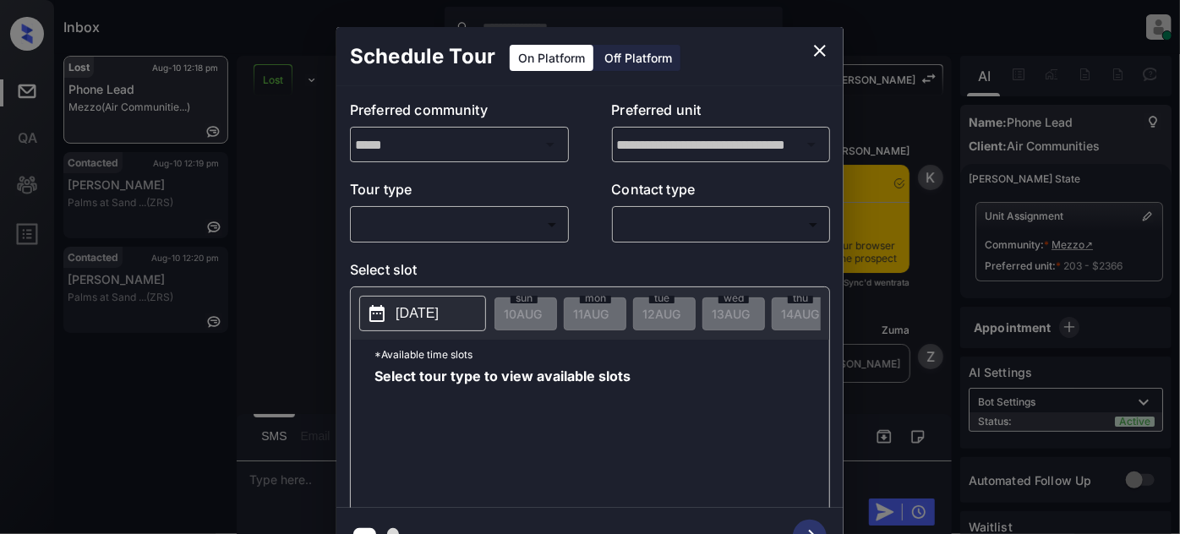
scroll to position [4170, 0]
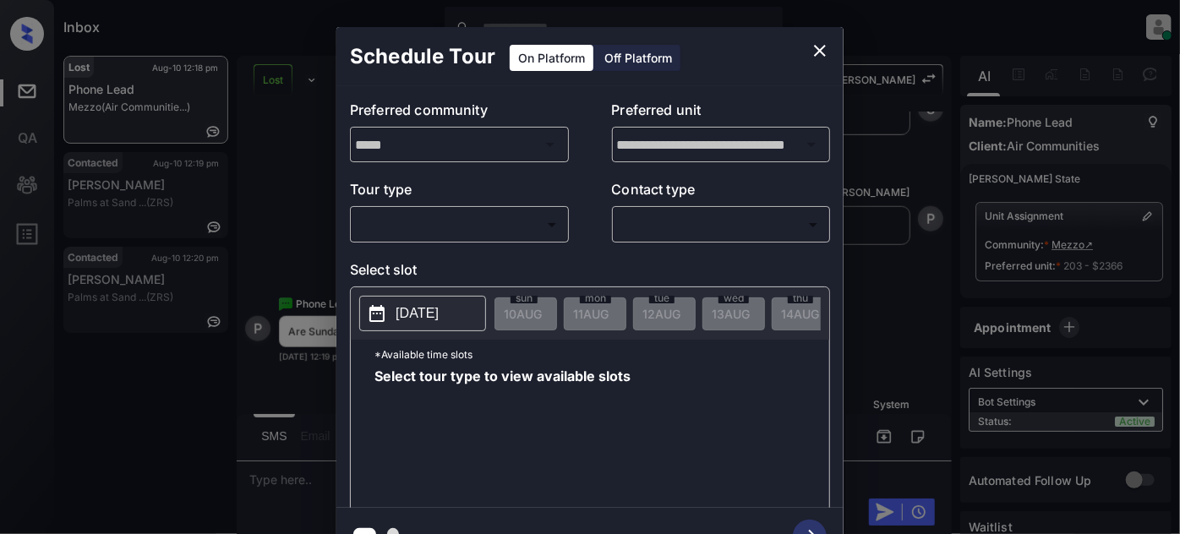
click at [552, 236] on body "Inbox [PERSON_NAME] Online Set yourself offline Set yourself on break Profile S…" at bounding box center [590, 267] width 1180 height 534
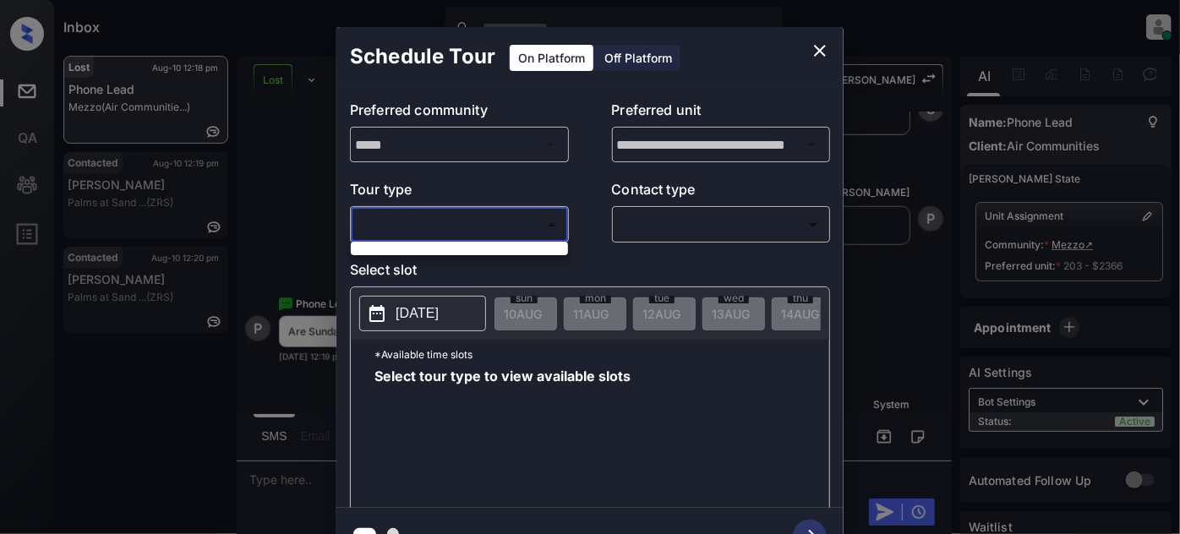
click at [453, 264] on div at bounding box center [590, 267] width 1180 height 534
drag, startPoint x: 496, startPoint y: 231, endPoint x: 737, endPoint y: 149, distance: 254.5
click at [498, 229] on body "Inbox [PERSON_NAME] Online Set yourself offline Set yourself on break Profile S…" at bounding box center [590, 267] width 1180 height 534
click at [812, 51] on div at bounding box center [590, 267] width 1180 height 534
click at [824, 49] on icon "close" at bounding box center [820, 51] width 20 height 20
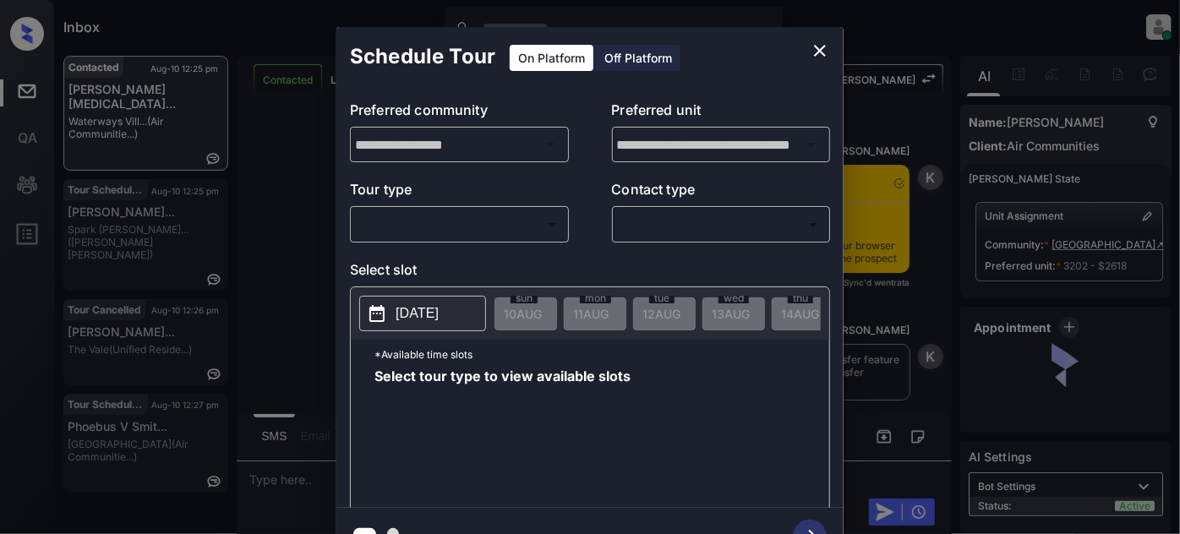
scroll to position [1273, 0]
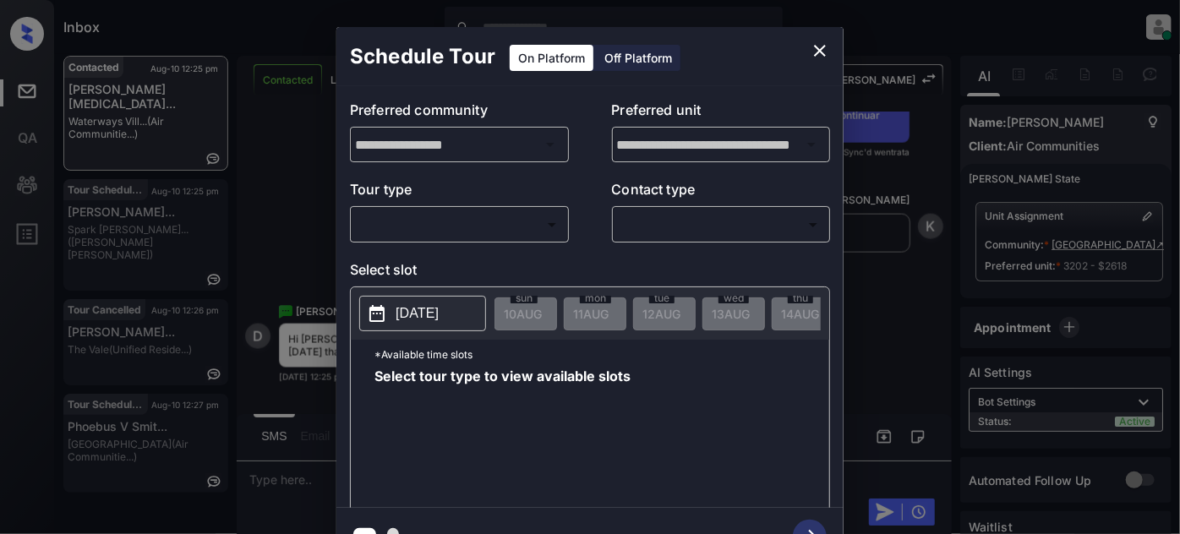
click at [507, 229] on body "Inbox Juan Carlos Manantan Online Set yourself offline Set yourself on break Pr…" at bounding box center [590, 267] width 1180 height 534
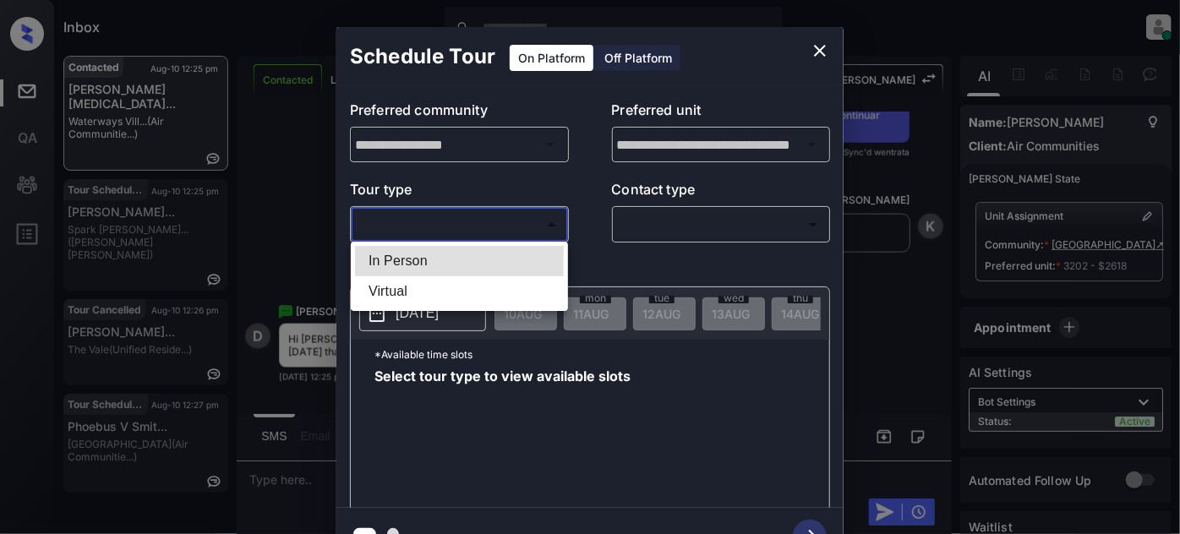
click at [428, 260] on li "In Person" at bounding box center [459, 261] width 209 height 30
type input "********"
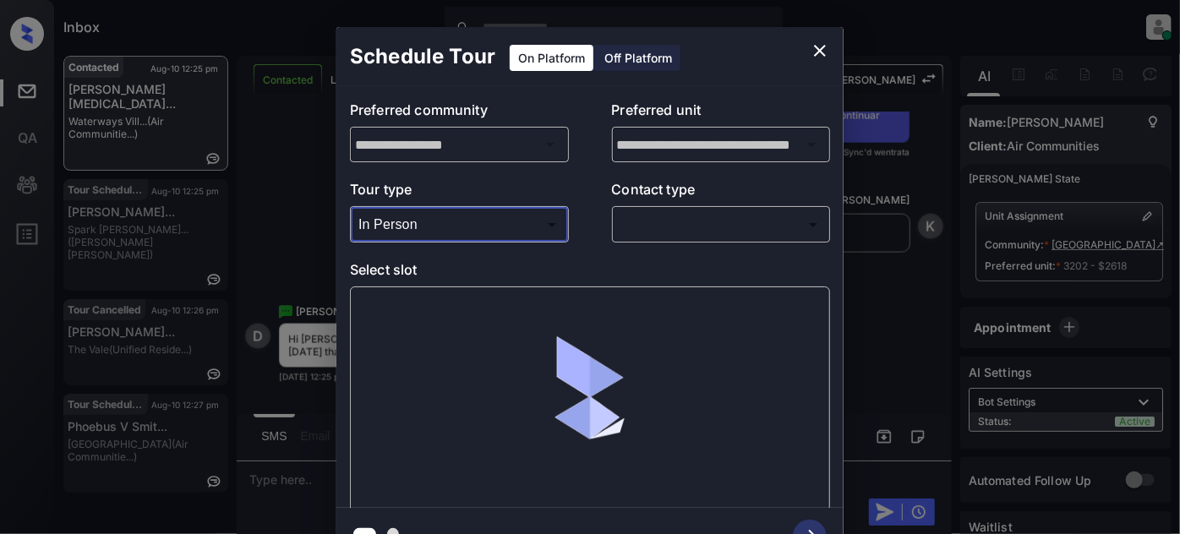
click at [628, 232] on body "Inbox Juan Carlos Manantan Online Set yourself offline Set yourself on break Pr…" at bounding box center [590, 267] width 1180 height 534
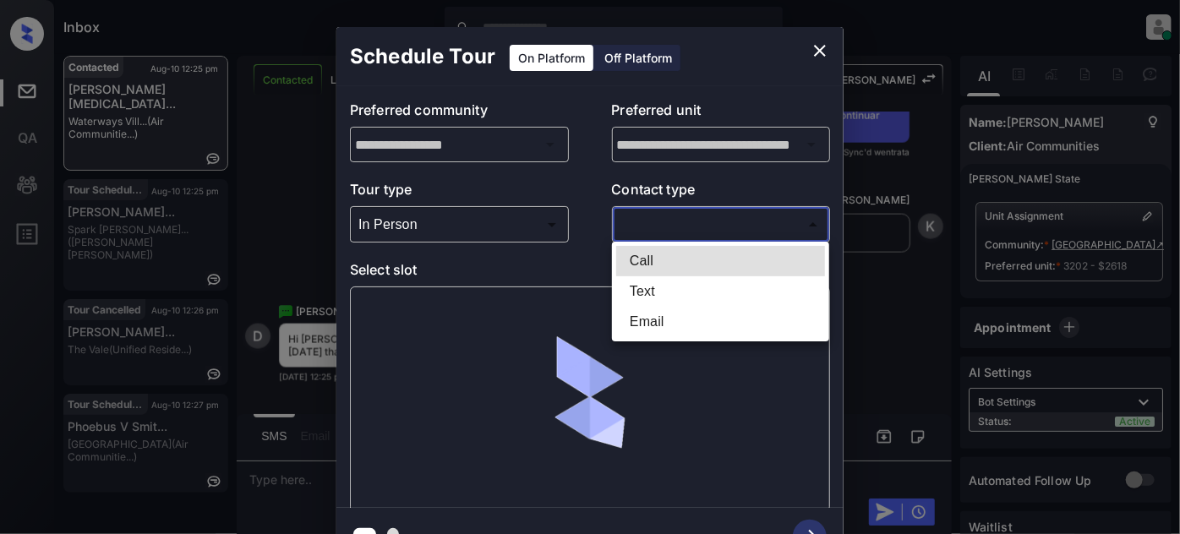
click at [633, 287] on li "Text" at bounding box center [720, 291] width 209 height 30
type input "****"
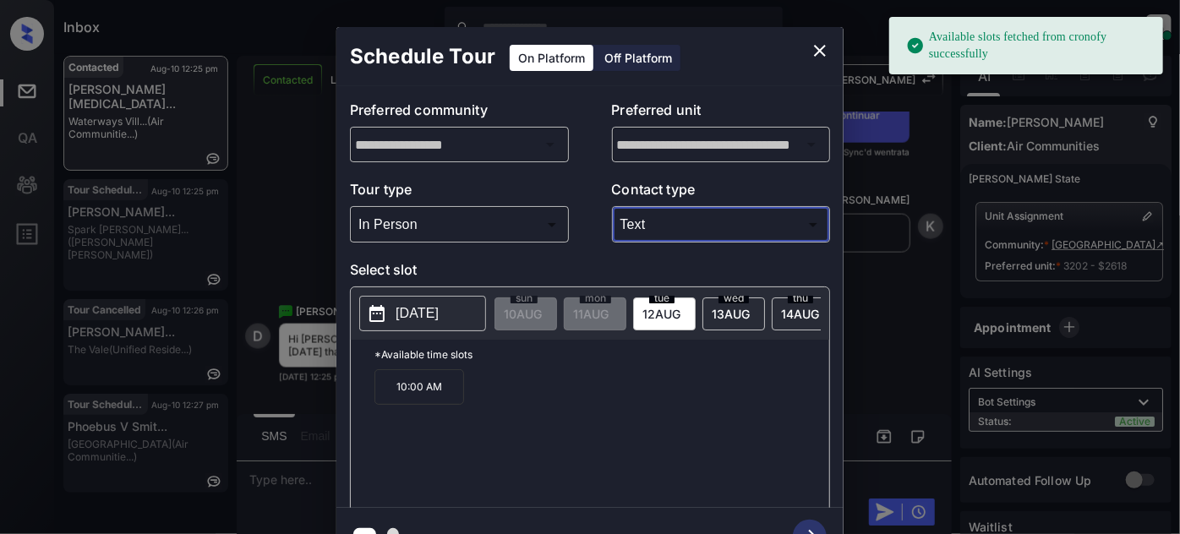
click at [542, 312] on span "12 AUG" at bounding box center [523, 314] width 38 height 14
drag, startPoint x: 473, startPoint y: 402, endPoint x: 355, endPoint y: 402, distance: 118.4
click at [355, 402] on div "*Available time slots 10:00 AM" at bounding box center [590, 426] width 479 height 173
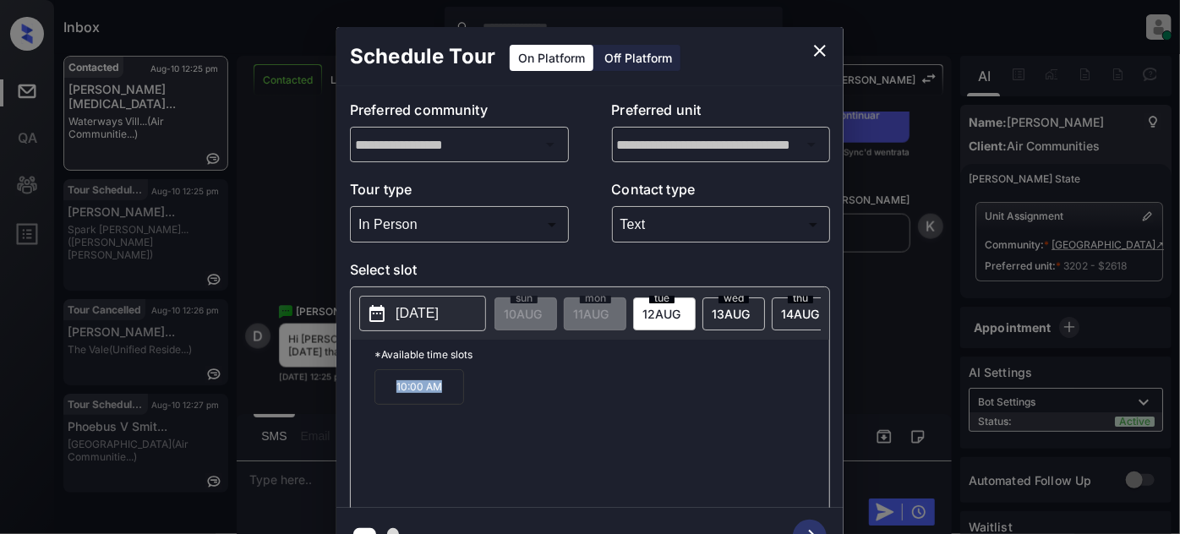
copy p "10:00 AM"
click at [816, 43] on icon "close" at bounding box center [820, 51] width 20 height 20
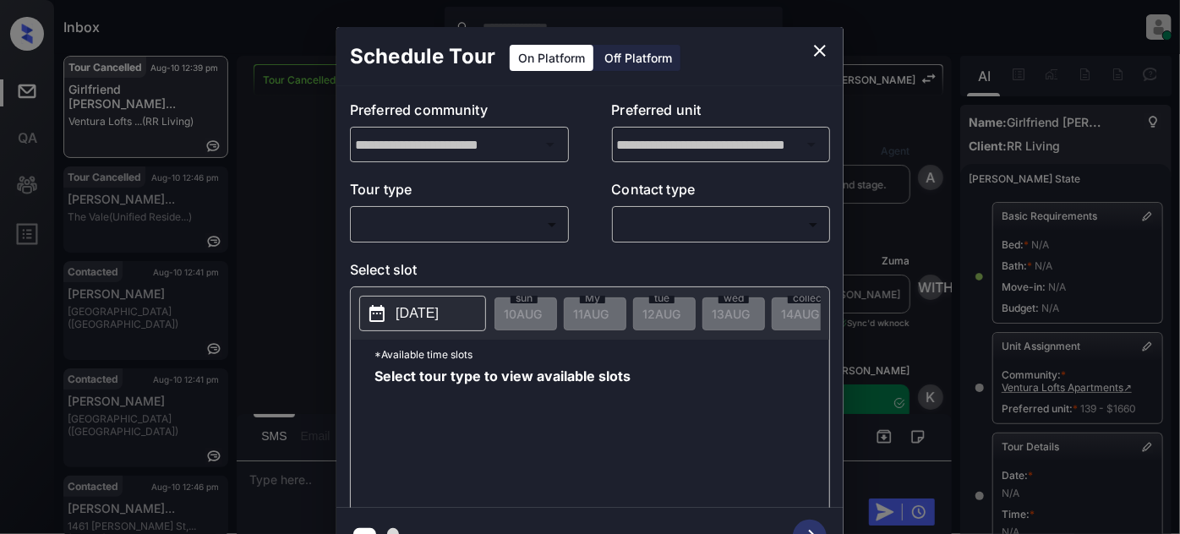
scroll to position [304, 0]
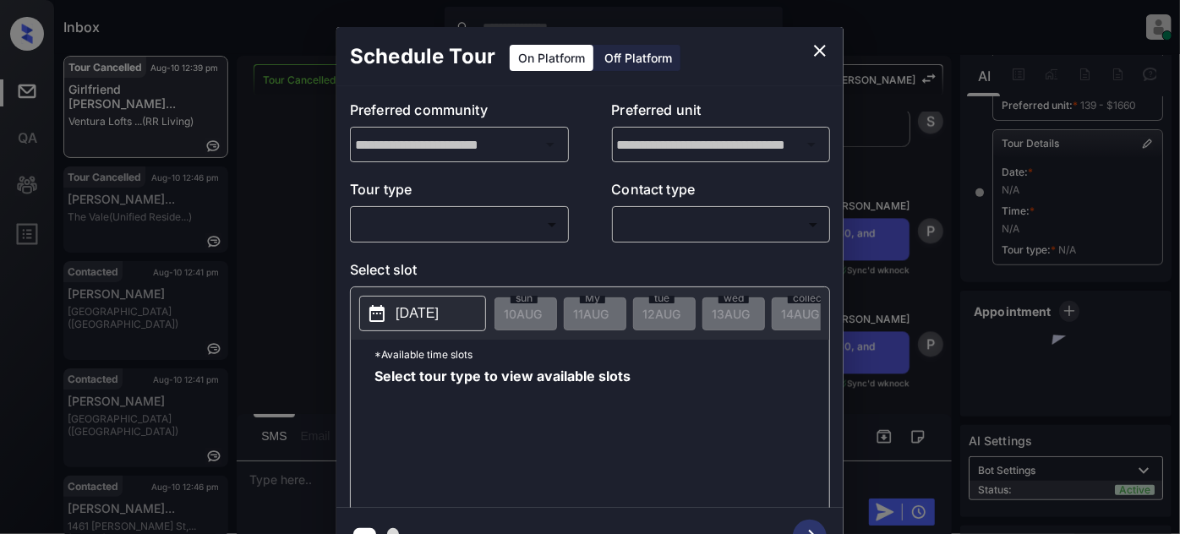
click at [528, 240] on div "​ ​" at bounding box center [459, 224] width 219 height 36
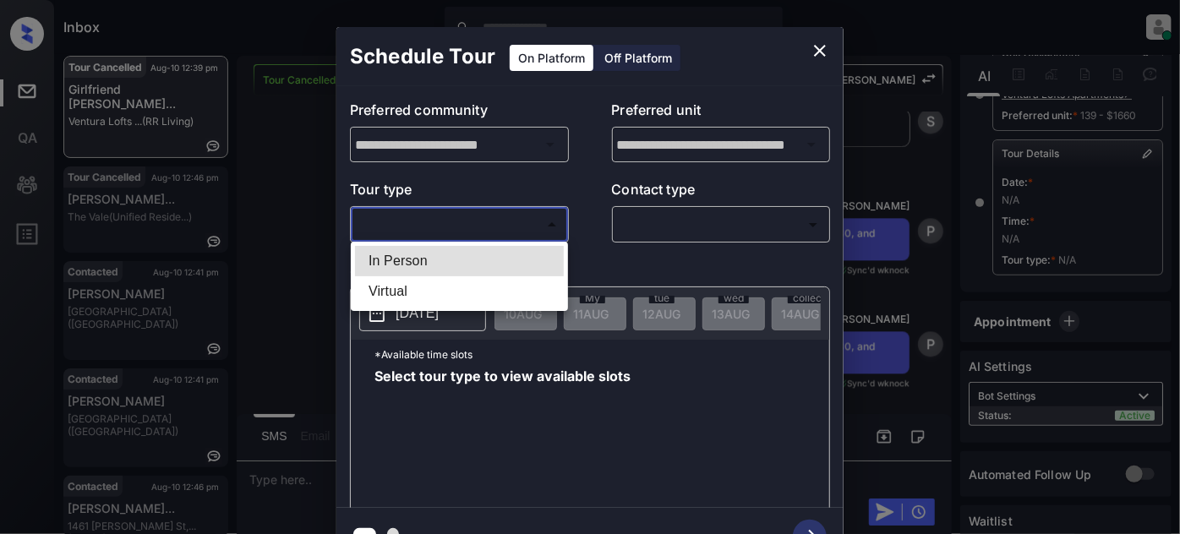
click at [525, 232] on body "Inbox Juan Carlos Manantan Online Set yourself offline Set yourself on break Pr…" at bounding box center [590, 267] width 1180 height 534
click at [487, 248] on li "In Person" at bounding box center [459, 261] width 209 height 30
type input "********"
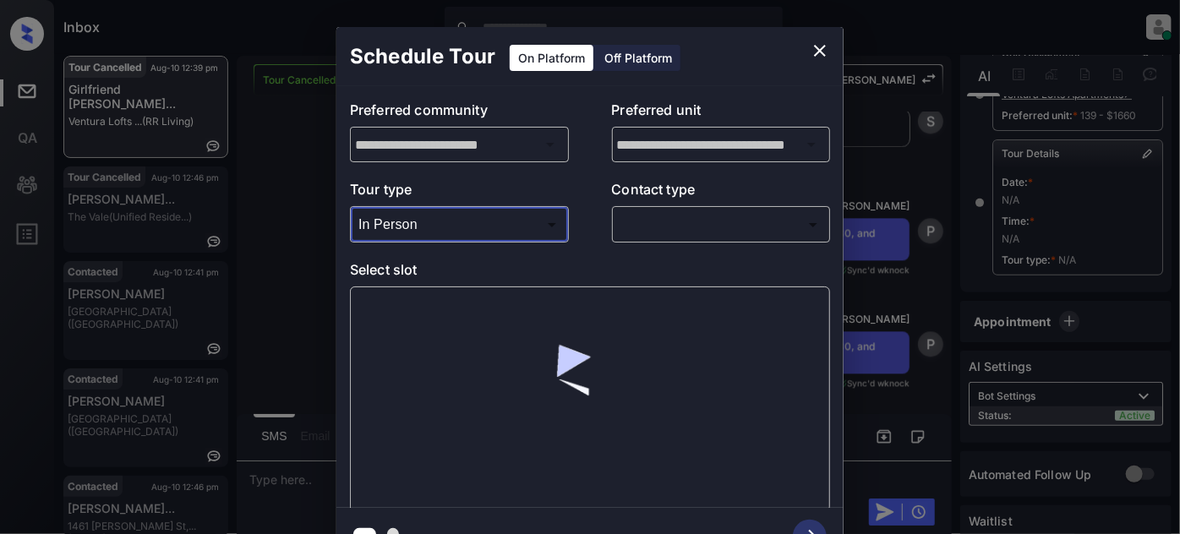
click at [638, 216] on body "Inbox Juan Carlos Manantan Online Set yourself offline Set yourself on break Pr…" at bounding box center [590, 267] width 1180 height 534
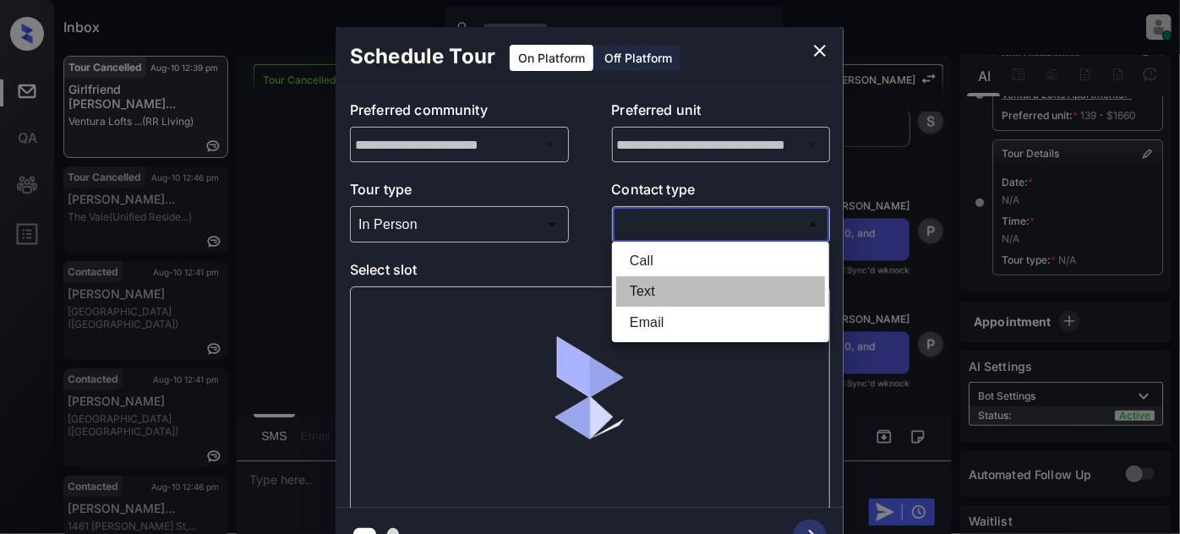
click at [656, 292] on li "Text" at bounding box center [720, 291] width 209 height 30
type input "****"
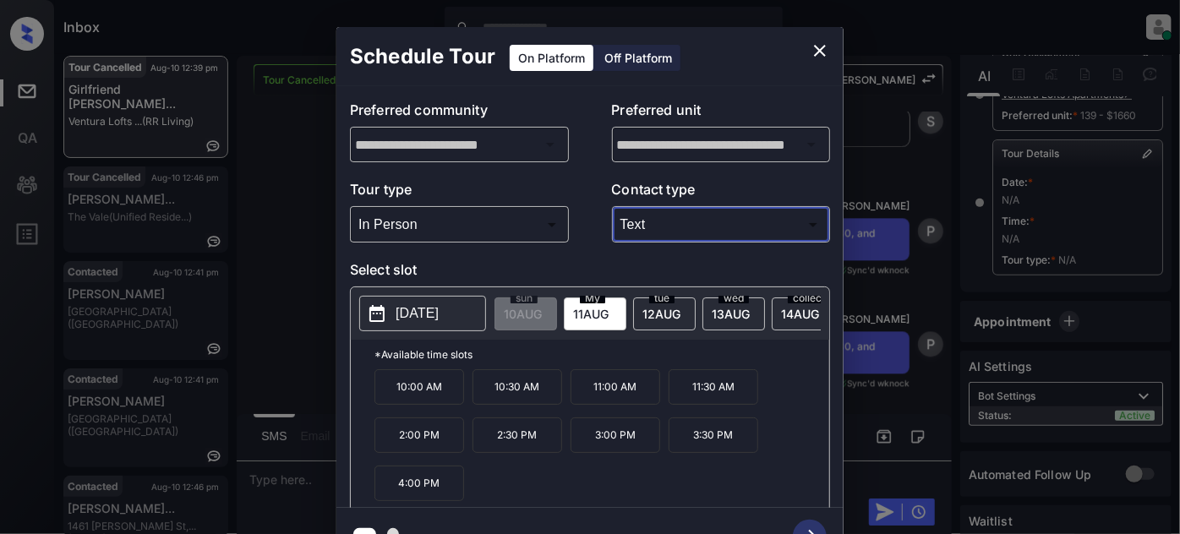
click at [589, 380] on p "11:00 AM" at bounding box center [616, 387] width 90 height 36
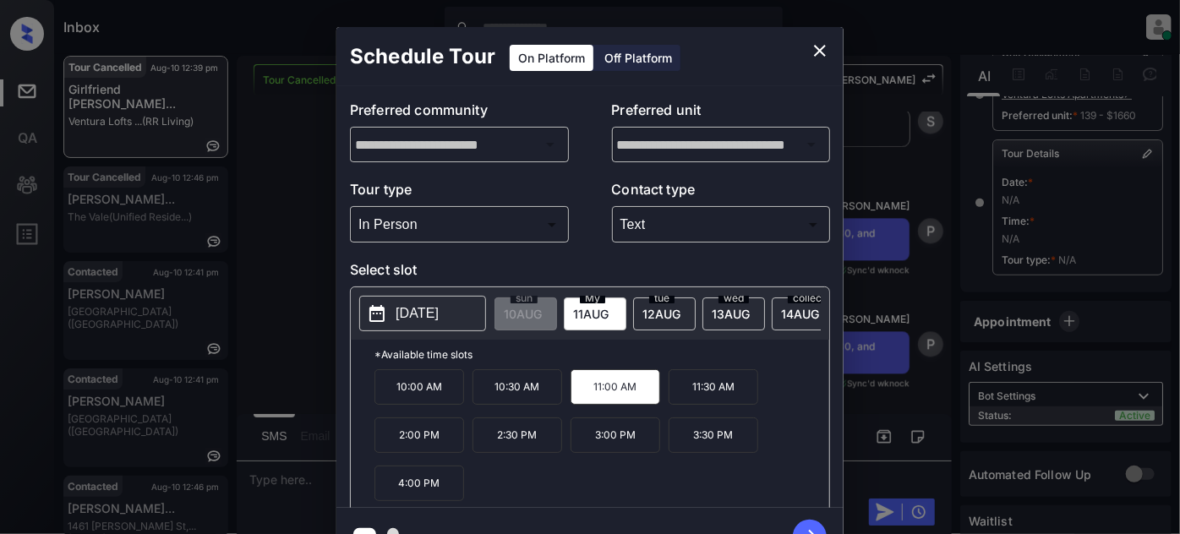
click at [811, 525] on icon "button" at bounding box center [810, 537] width 34 height 34
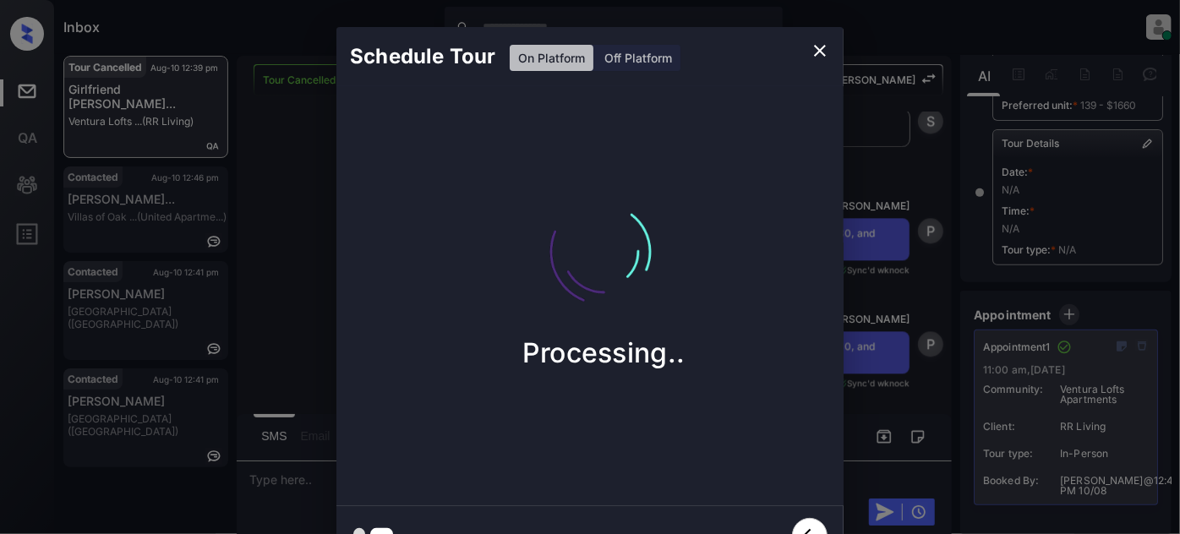
click at [825, 47] on icon "close" at bounding box center [820, 51] width 20 height 20
